Goal: Find specific page/section: Find specific page/section

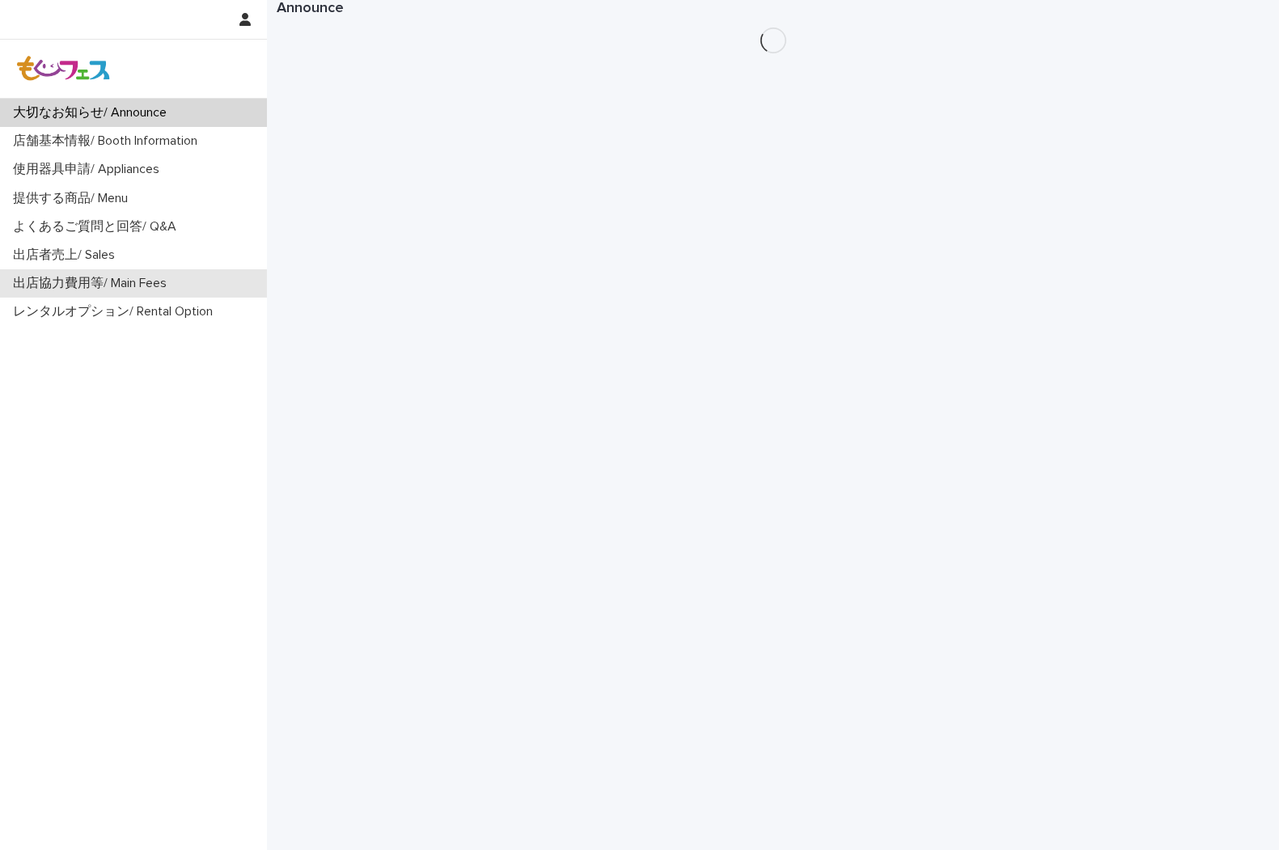
click at [97, 283] on p "出店協力費用等/ Main Fees" at bounding box center [92, 283] width 173 height 15
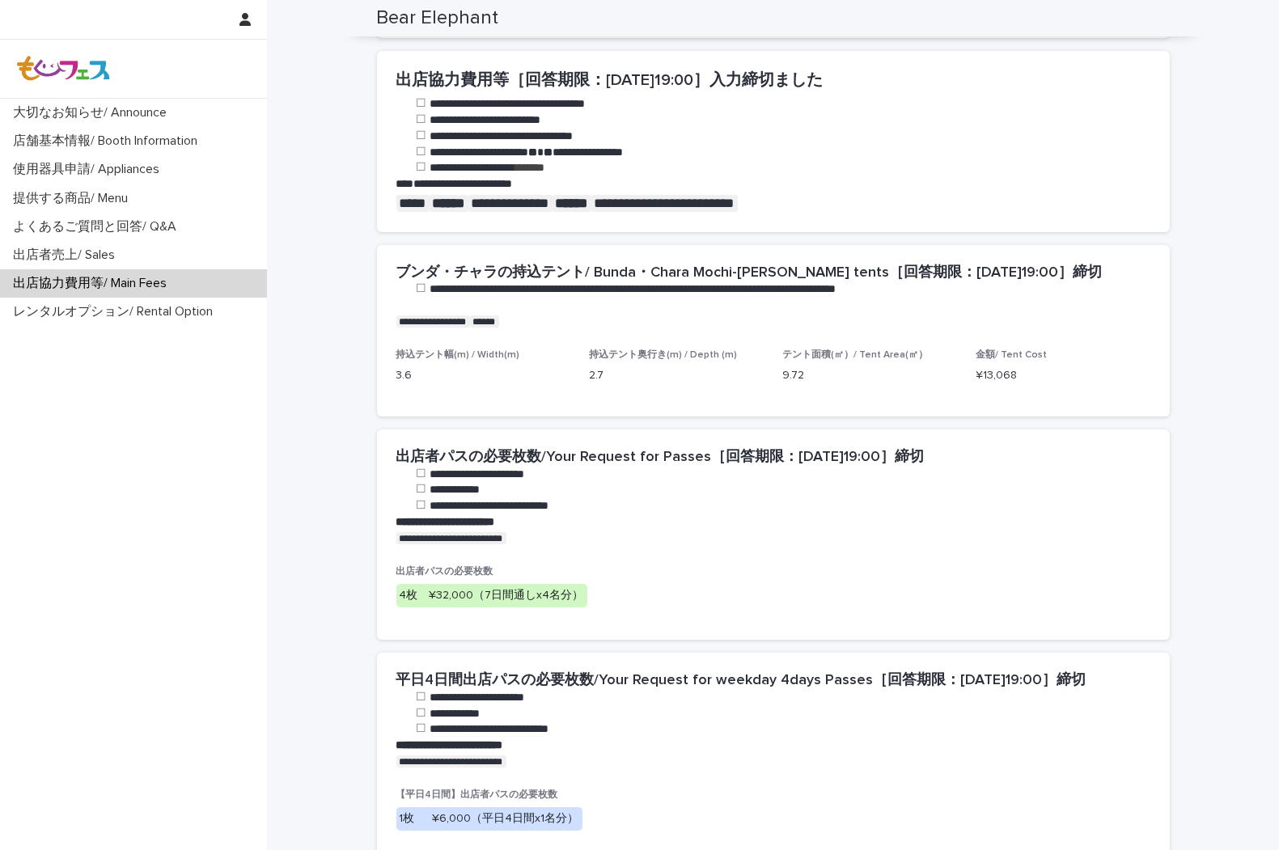
scroll to position [561, 0]
